Goal: Task Accomplishment & Management: Use online tool/utility

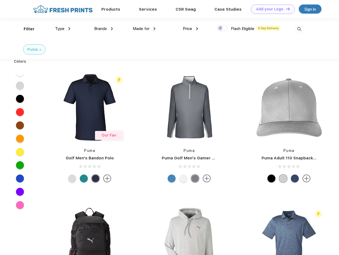
click at [271, 9] on link "Add your Logo Design Tool" at bounding box center [273, 9] width 44 height 9
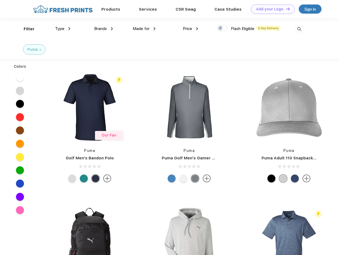
click at [0, 0] on div "Design Tool" at bounding box center [0, 0] width 0 height 0
click at [286, 9] on link "Add your Logo Design Tool" at bounding box center [273, 9] width 44 height 9
click at [26, 29] on div "Filter" at bounding box center [29, 29] width 11 height 6
click at [63, 29] on span "Type" at bounding box center [59, 28] width 9 height 5
click at [104, 29] on span "Brands" at bounding box center [100, 28] width 13 height 5
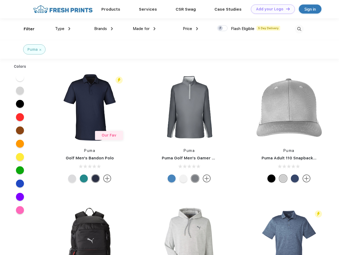
click at [144, 29] on span "Made for" at bounding box center [141, 28] width 17 height 5
click at [191, 29] on span "Price" at bounding box center [187, 28] width 9 height 5
click at [222, 28] on div at bounding box center [222, 28] width 10 height 6
click at [221, 28] on input "checkbox" at bounding box center [218, 26] width 3 height 3
click at [299, 29] on img at bounding box center [299, 29] width 9 height 9
